Goal: Information Seeking & Learning: Learn about a topic

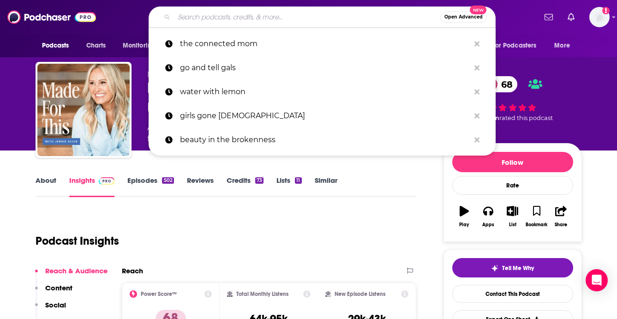
drag, startPoint x: 190, startPoint y: 20, endPoint x: 170, endPoint y: 10, distance: 22.5
click at [184, 12] on input "Search podcasts, credits, & more..." at bounding box center [307, 17] width 266 height 15
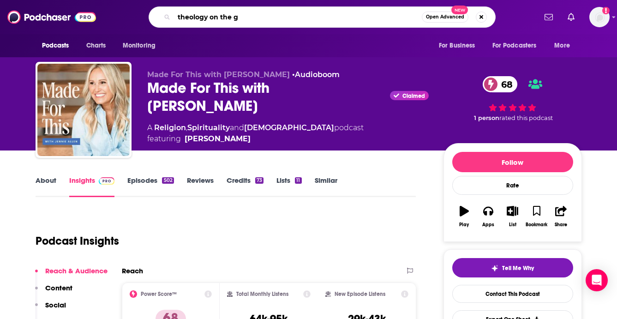
type input "theology on the go"
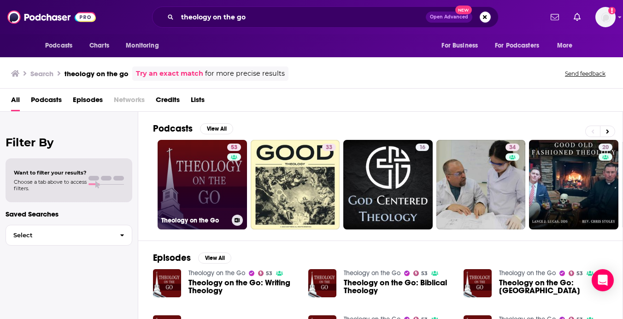
click at [187, 180] on link "53 Theology on the Go" at bounding box center [202, 184] width 89 height 89
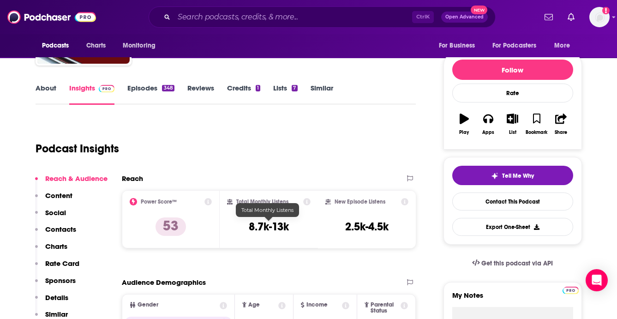
scroll to position [46, 0]
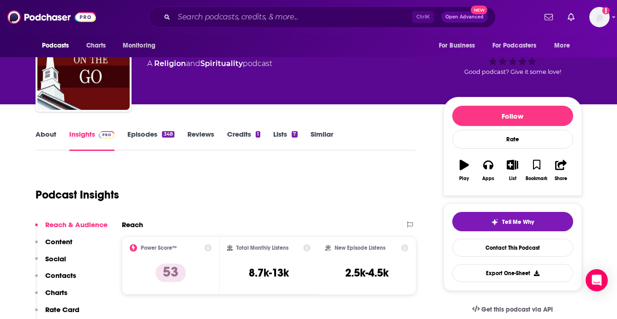
click at [41, 131] on link "About" at bounding box center [46, 140] width 21 height 21
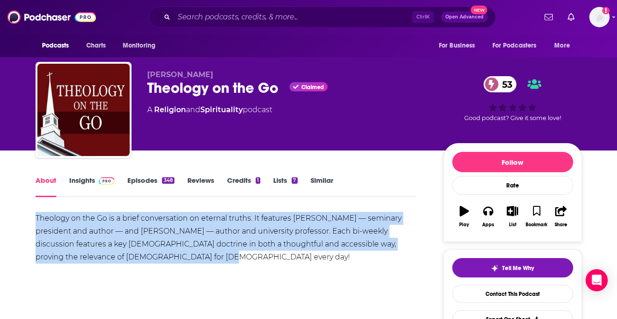
drag, startPoint x: 36, startPoint y: 217, endPoint x: 162, endPoint y: 260, distance: 133.0
click at [162, 260] on div "Theology on the Go is a brief conversation on eternal truths. It features [PERS…" at bounding box center [226, 238] width 380 height 52
copy div "Theology on the Go is a brief conversation on eternal truths. It features [PERS…"
click at [382, 275] on div "Theology on the Go is a brief conversation on eternal truths. It features [PERS…" at bounding box center [226, 244] width 380 height 65
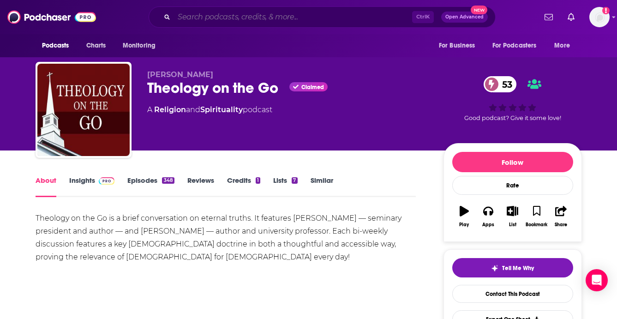
click at [211, 13] on input "Search podcasts, credits, & more..." at bounding box center [293, 17] width 238 height 15
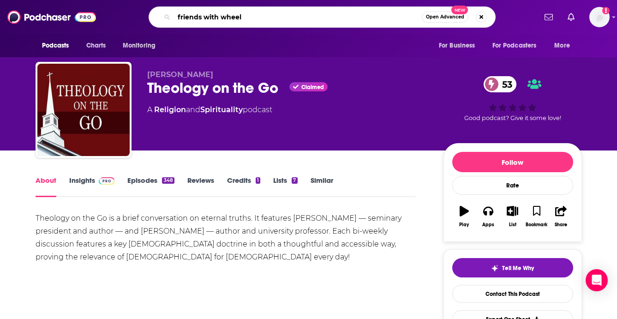
type input "friends with wheels"
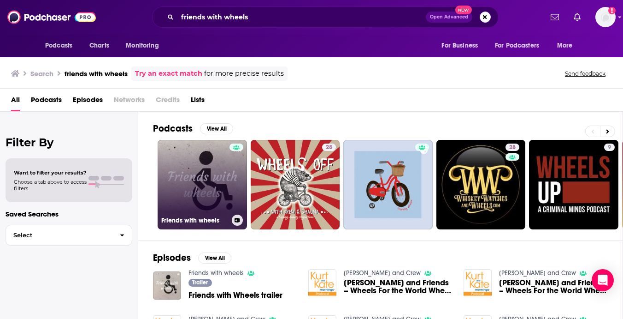
click at [203, 182] on link "Friends with wheels" at bounding box center [202, 184] width 89 height 89
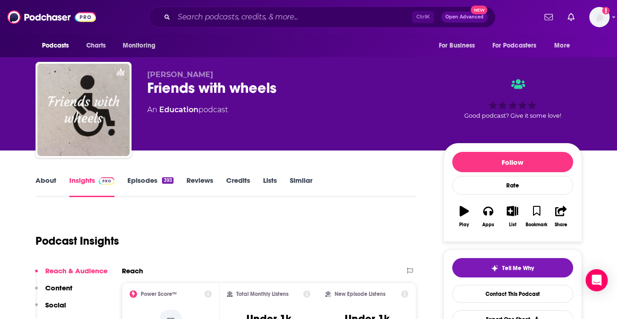
click at [46, 180] on link "About" at bounding box center [46, 186] width 21 height 21
